Goal: Task Accomplishment & Management: Complete application form

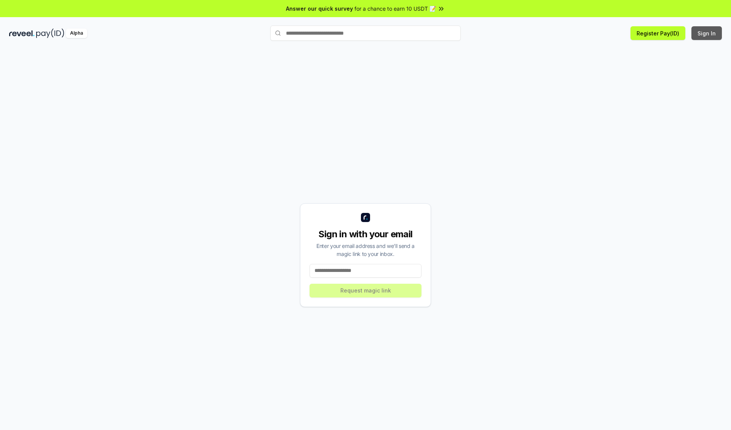
click at [707, 33] on button "Sign In" at bounding box center [706, 33] width 30 height 14
type input "**********"
click at [365, 290] on button "Request magic link" at bounding box center [365, 290] width 112 height 14
